Goal: Information Seeking & Learning: Learn about a topic

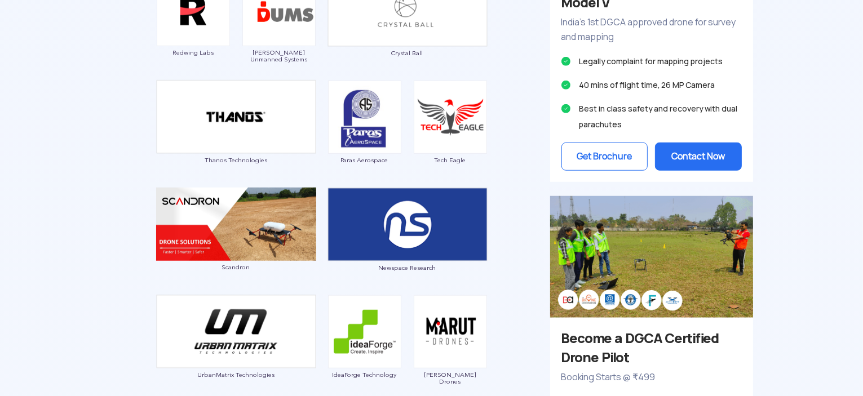
scroll to position [1071, 0]
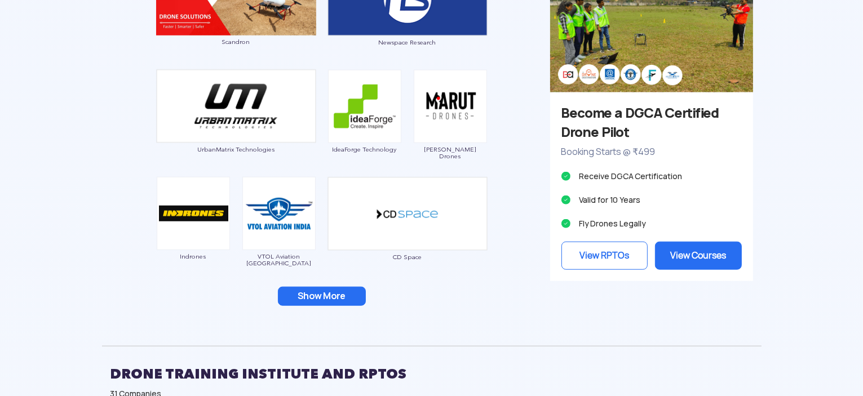
click at [349, 288] on button "Show More" at bounding box center [322, 296] width 88 height 19
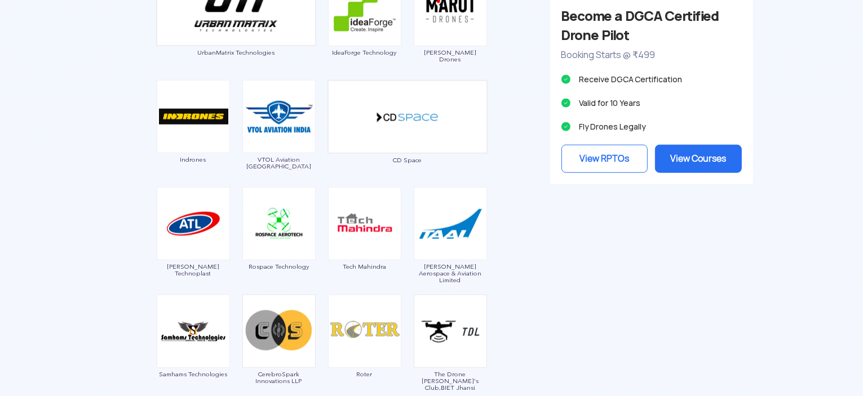
scroll to position [1240, 0]
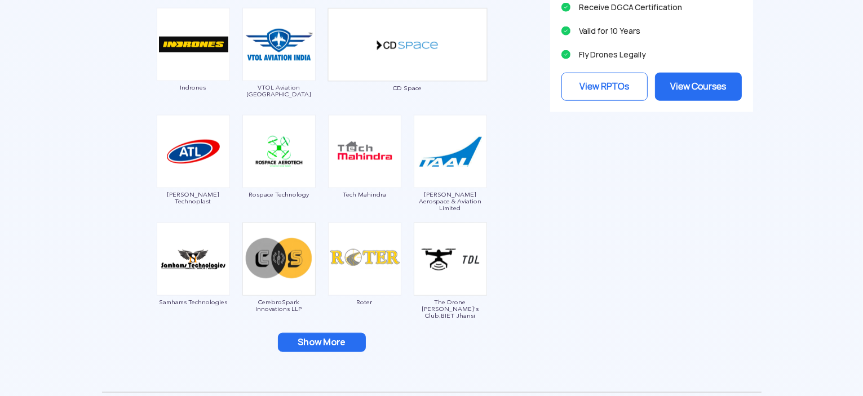
click at [342, 341] on button "Show More" at bounding box center [322, 342] width 88 height 19
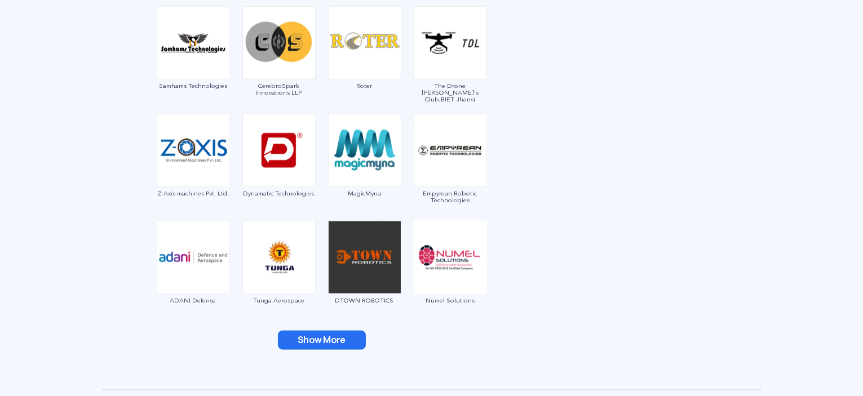
scroll to position [1465, 0]
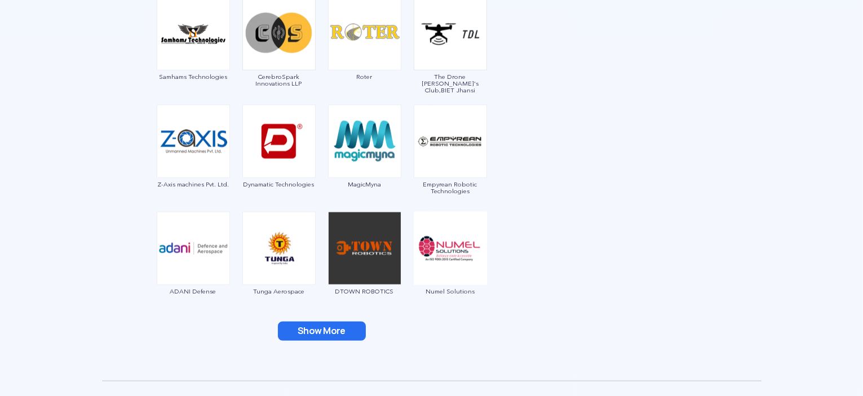
click at [343, 326] on button "Show More" at bounding box center [322, 331] width 88 height 19
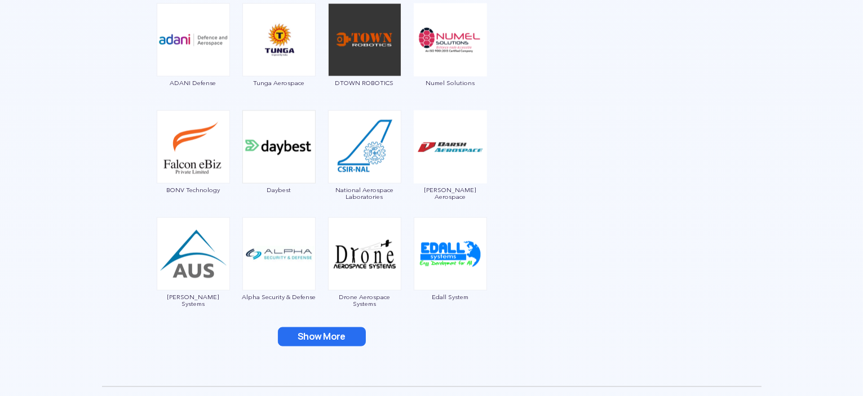
scroll to position [1691, 0]
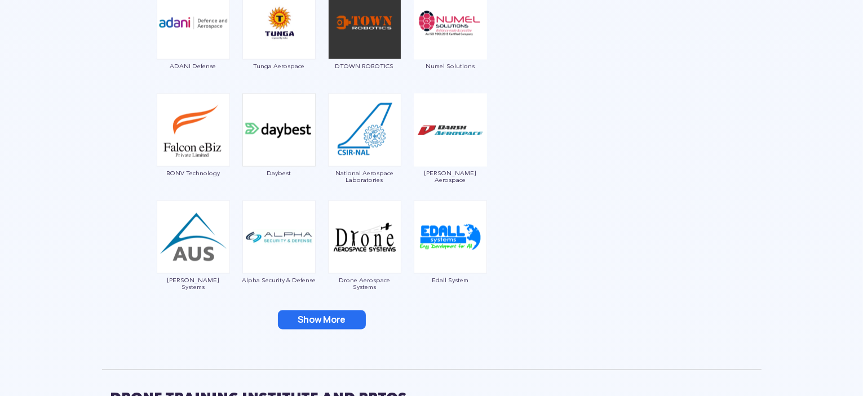
click at [340, 320] on button "Show More" at bounding box center [322, 320] width 88 height 19
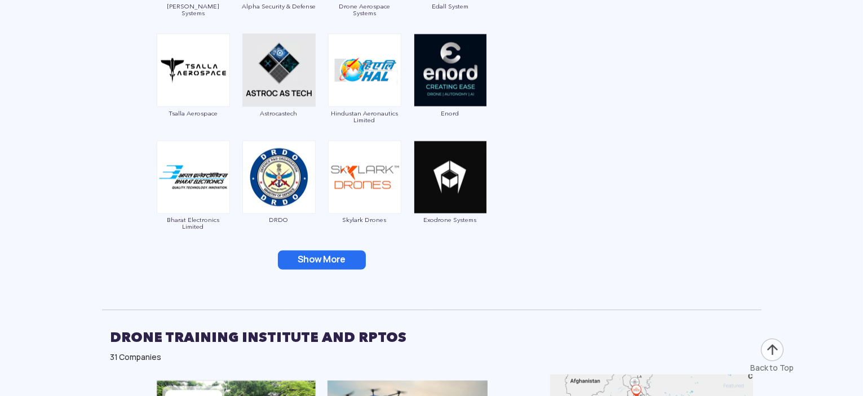
scroll to position [2029, 0]
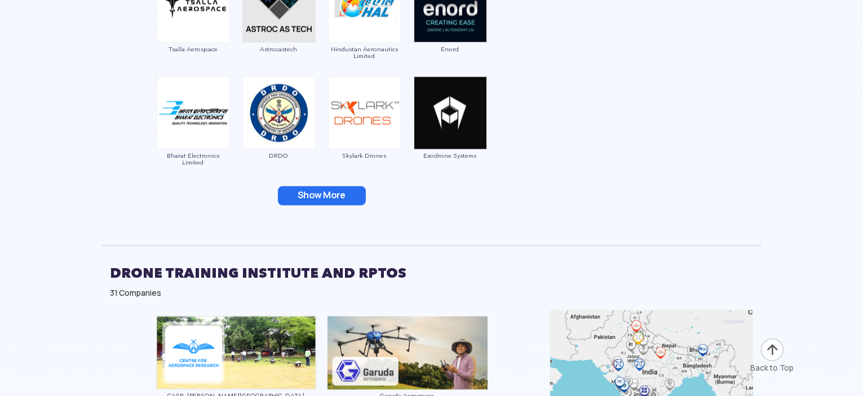
click at [342, 196] on button "Show More" at bounding box center [322, 196] width 88 height 19
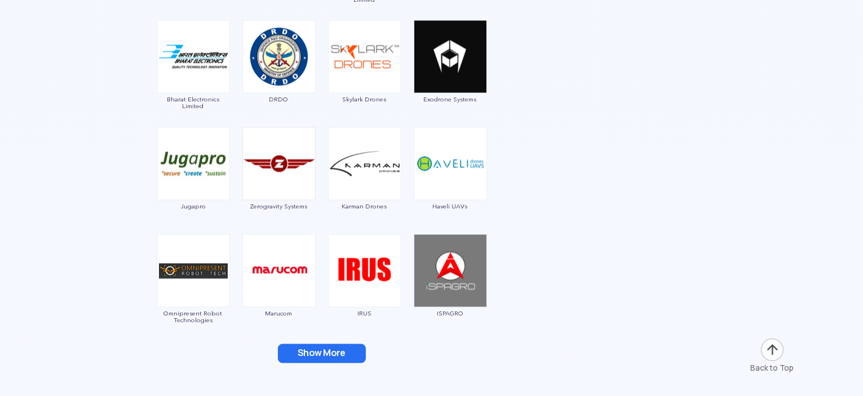
scroll to position [2254, 0]
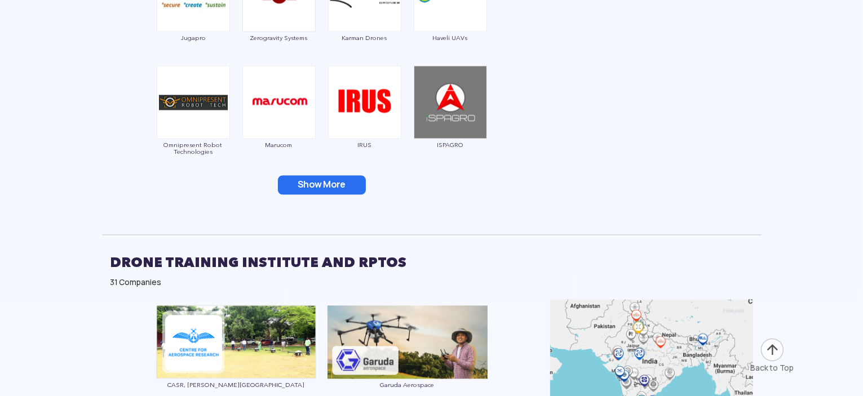
click at [339, 179] on button "Show More" at bounding box center [322, 184] width 88 height 19
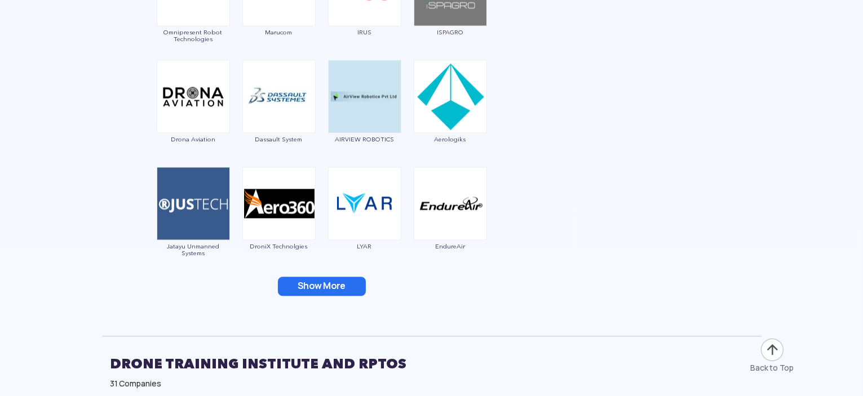
scroll to position [2423, 0]
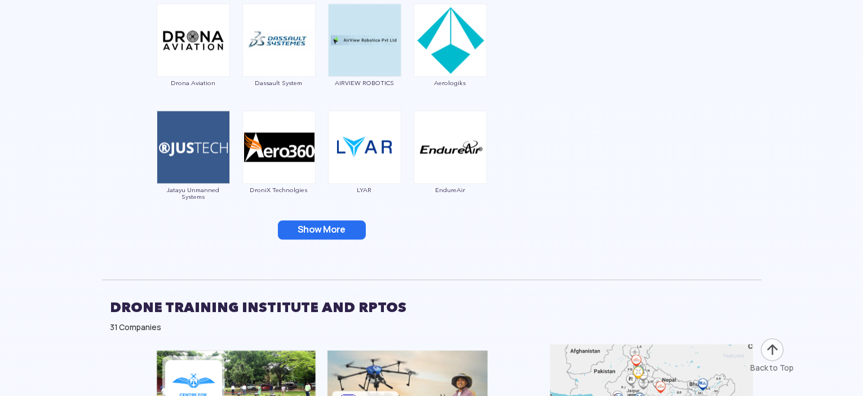
click at [336, 228] on button "Show More" at bounding box center [322, 229] width 88 height 19
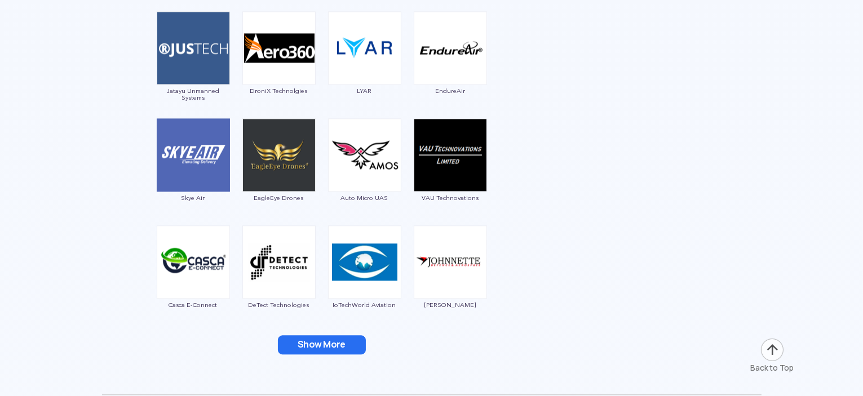
scroll to position [2536, 0]
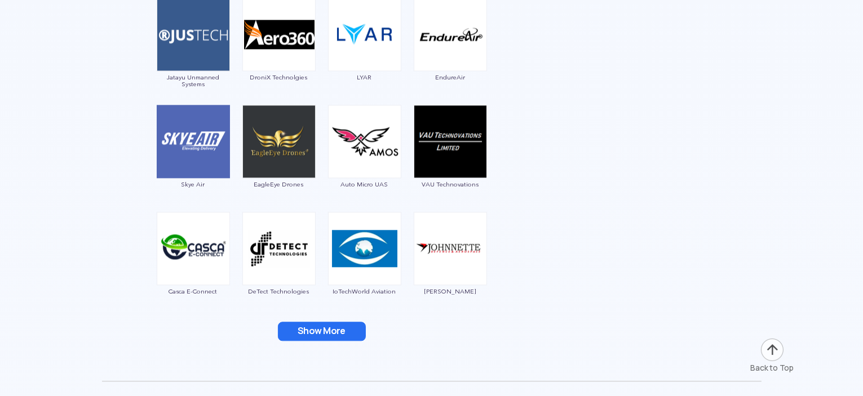
click at [353, 329] on button "Show More" at bounding box center [322, 331] width 88 height 19
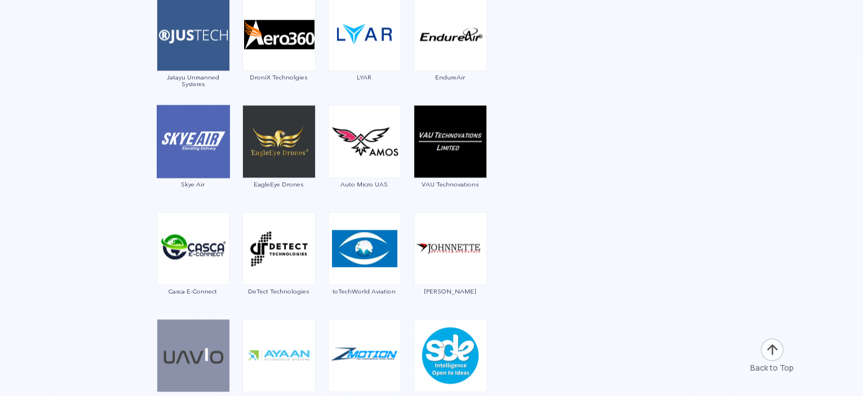
scroll to position [2818, 0]
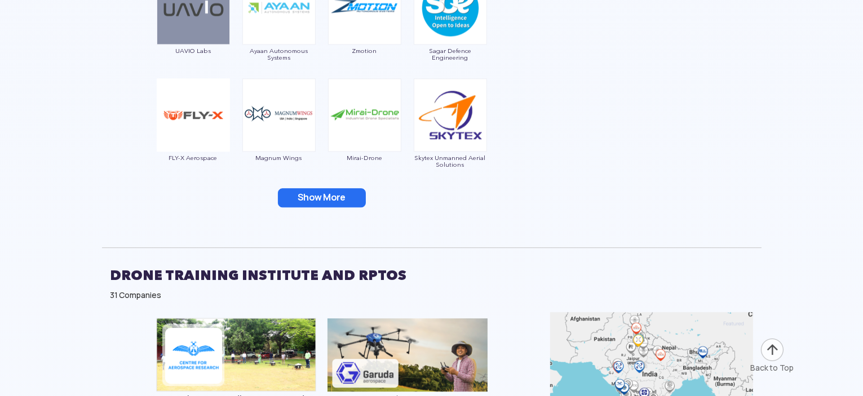
scroll to position [2931, 0]
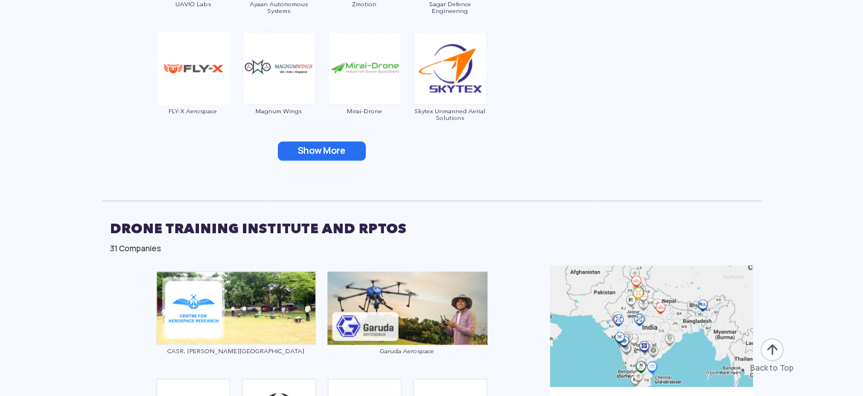
click at [356, 153] on button "Show More" at bounding box center [322, 150] width 88 height 19
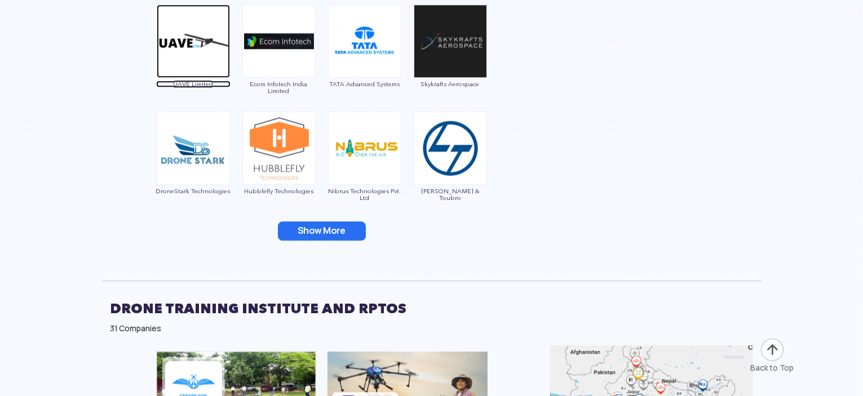
scroll to position [3100, 0]
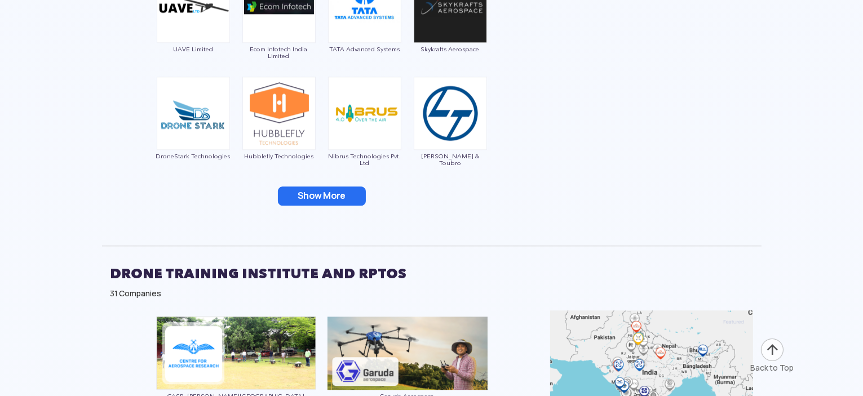
click at [335, 199] on button "Show More" at bounding box center [322, 196] width 88 height 19
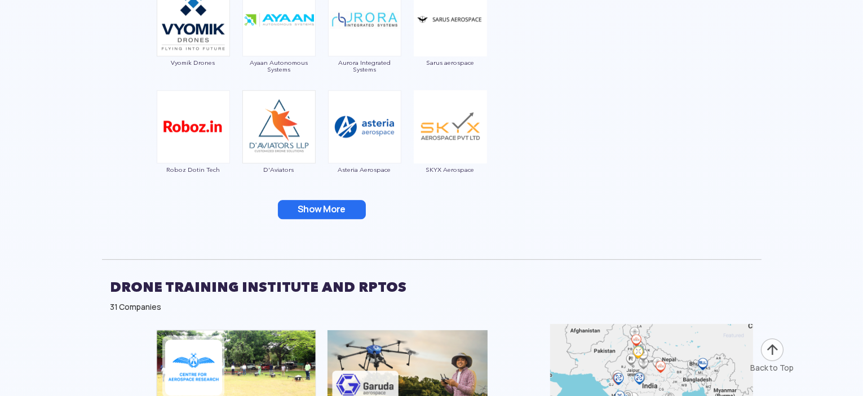
scroll to position [3325, 0]
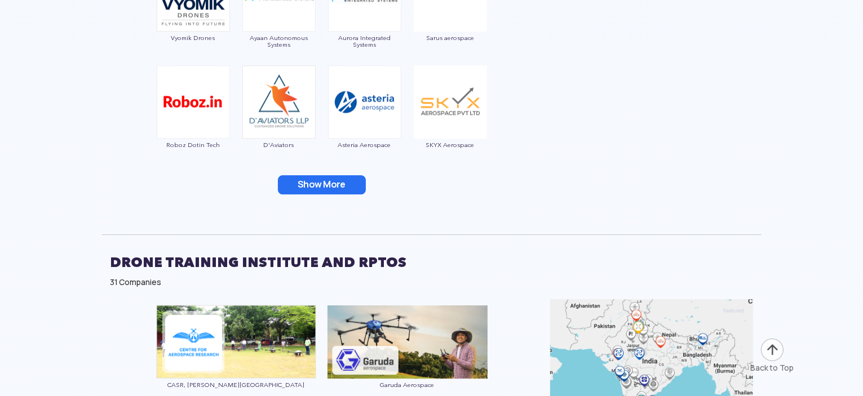
click at [340, 184] on button "Show More" at bounding box center [322, 184] width 88 height 19
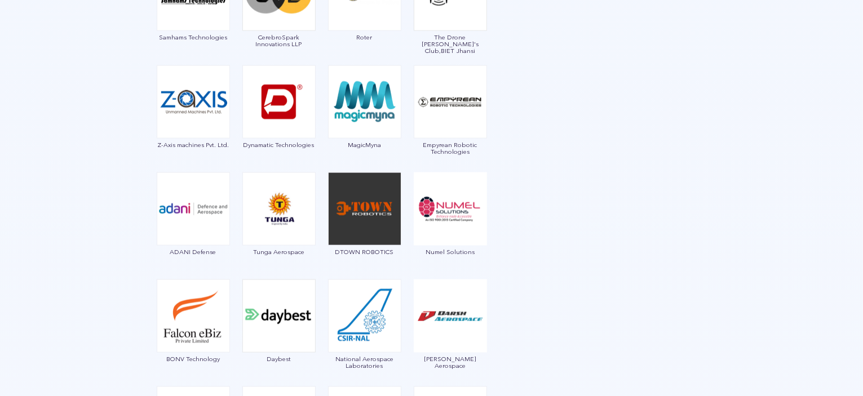
scroll to position [1465, 0]
